Goal: Check status: Check status

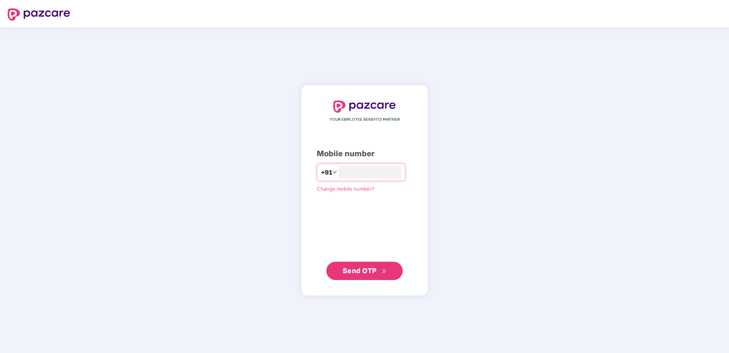
type input "**********"
click at [359, 274] on span "Send OTP" at bounding box center [365, 270] width 44 height 11
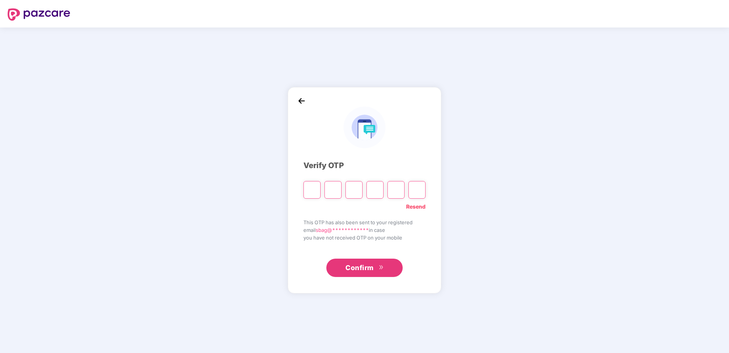
type input "*"
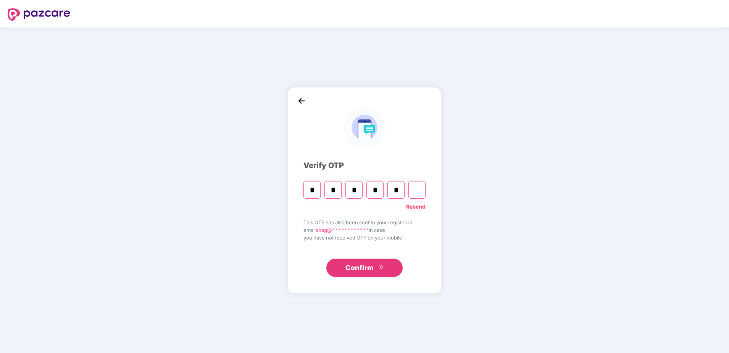
type input "*"
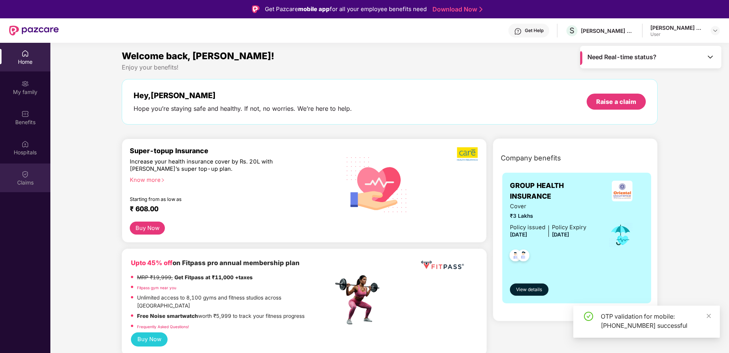
click at [26, 174] on img at bounding box center [25, 174] width 8 height 8
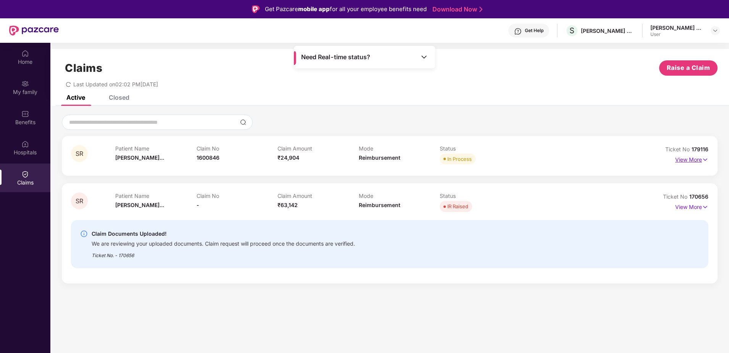
click at [697, 160] on p "View More" at bounding box center [691, 158] width 33 height 10
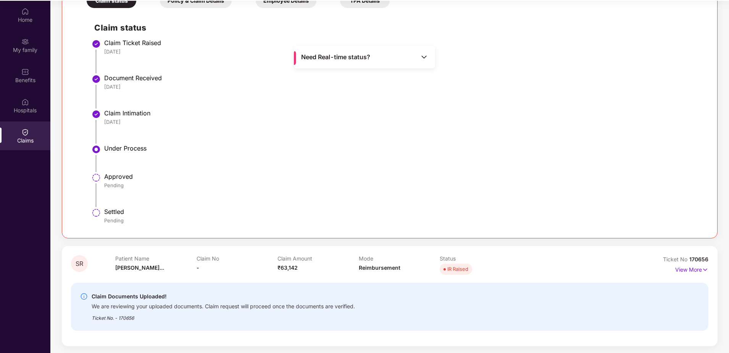
scroll to position [43, 0]
click at [701, 269] on p "View More" at bounding box center [691, 268] width 33 height 10
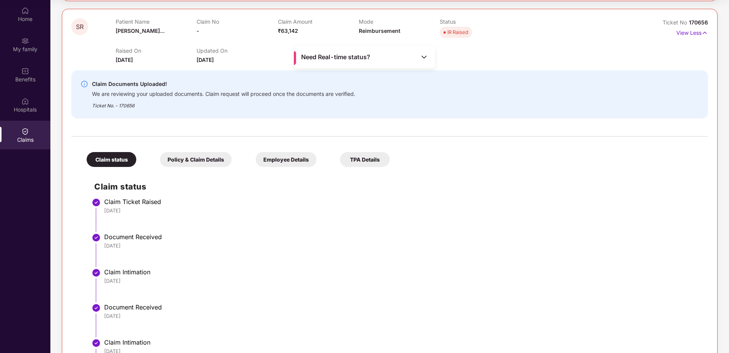
scroll to position [479, 0]
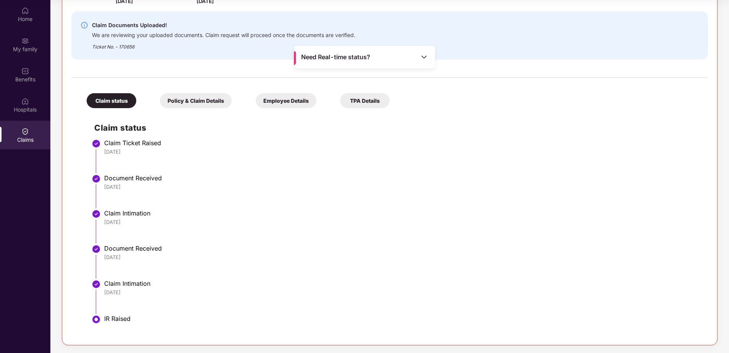
click at [197, 101] on div "Policy & Claim Details" at bounding box center [196, 100] width 72 height 15
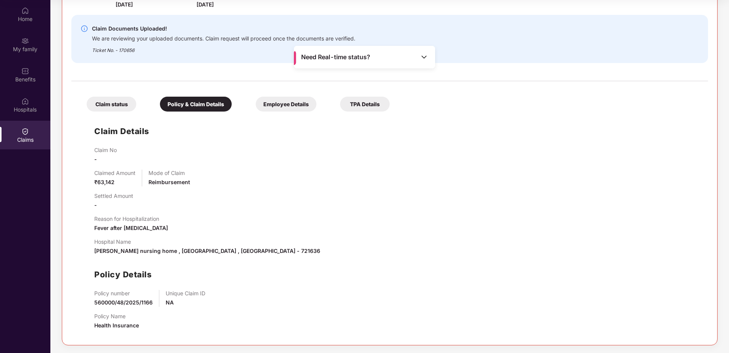
click at [288, 103] on div "Employee Details" at bounding box center [286, 104] width 61 height 15
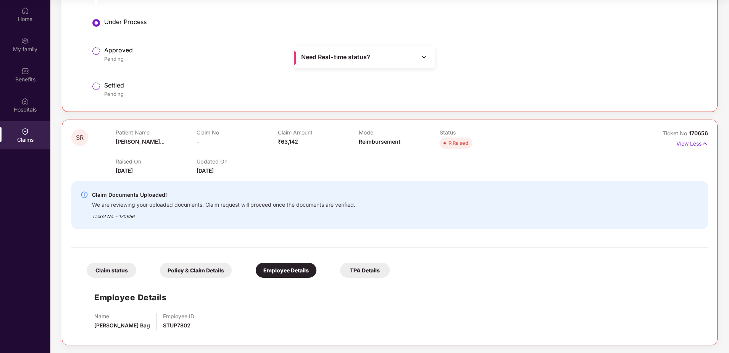
scroll to position [309, 0]
